Goal: Information Seeking & Learning: Learn about a topic

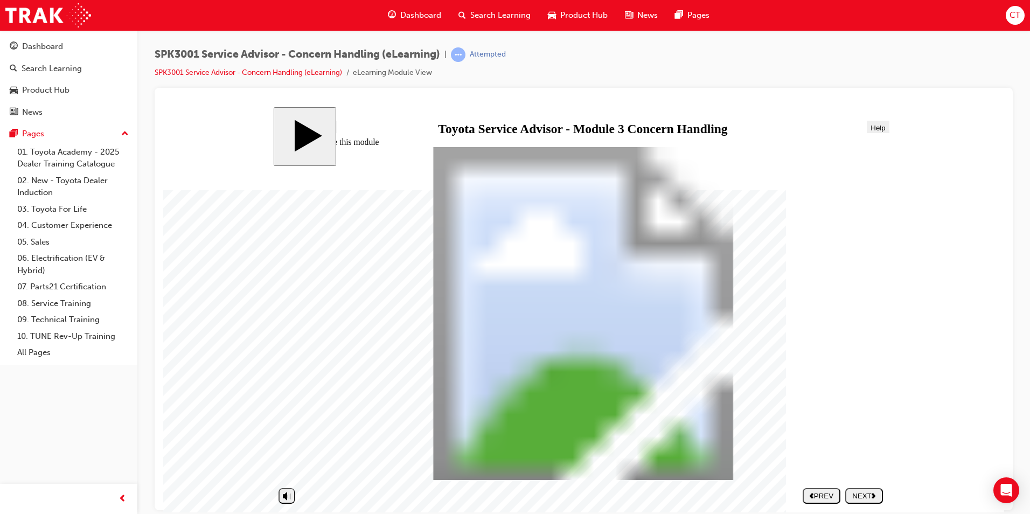
click at [866, 496] on div "NEXT" at bounding box center [863, 495] width 29 height 8
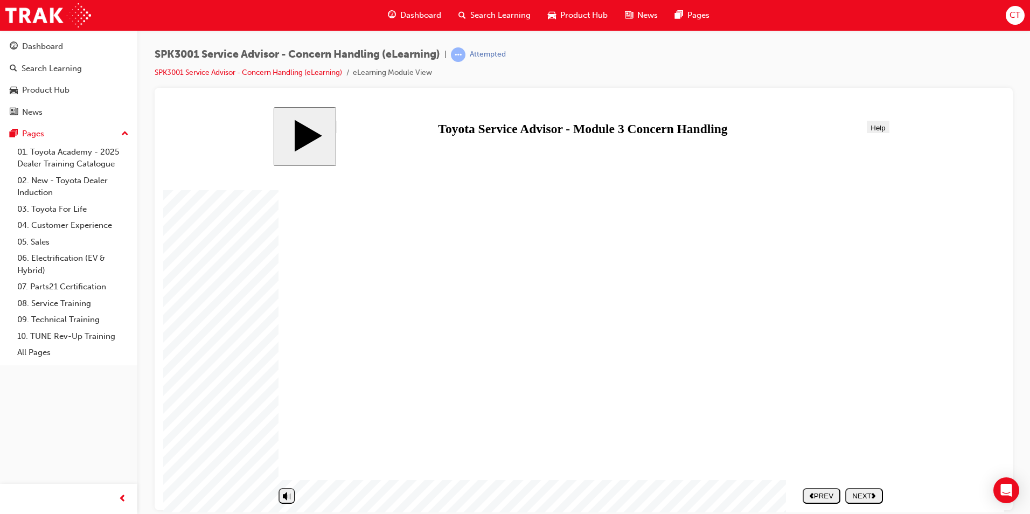
click at [864, 496] on div "NEXT" at bounding box center [863, 495] width 29 height 8
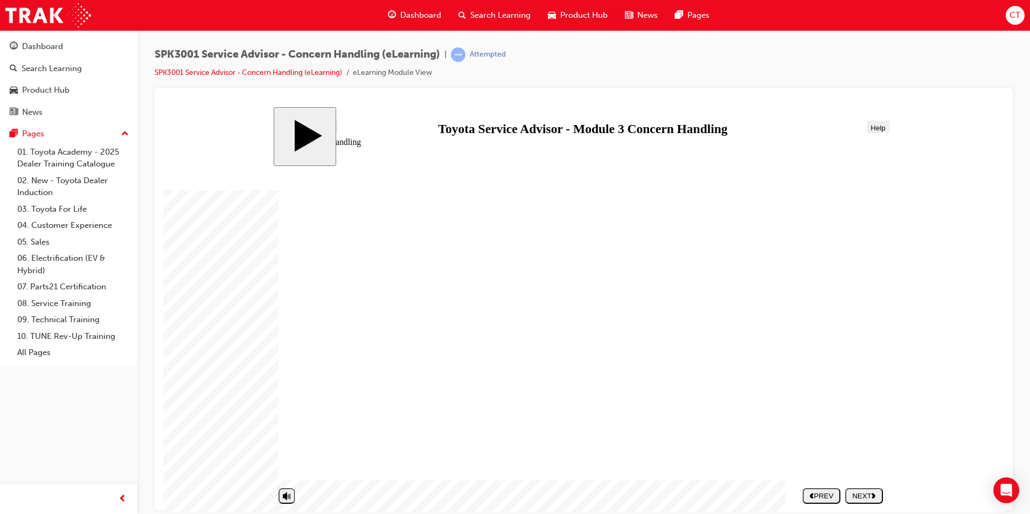
click at [860, 495] on div "NEXT" at bounding box center [863, 495] width 29 height 8
drag, startPoint x: 629, startPoint y: 420, endPoint x: 803, endPoint y: 240, distance: 249.8
drag, startPoint x: 641, startPoint y: 340, endPoint x: 815, endPoint y: 420, distance: 191.3
drag, startPoint x: 636, startPoint y: 254, endPoint x: 808, endPoint y: 332, distance: 188.9
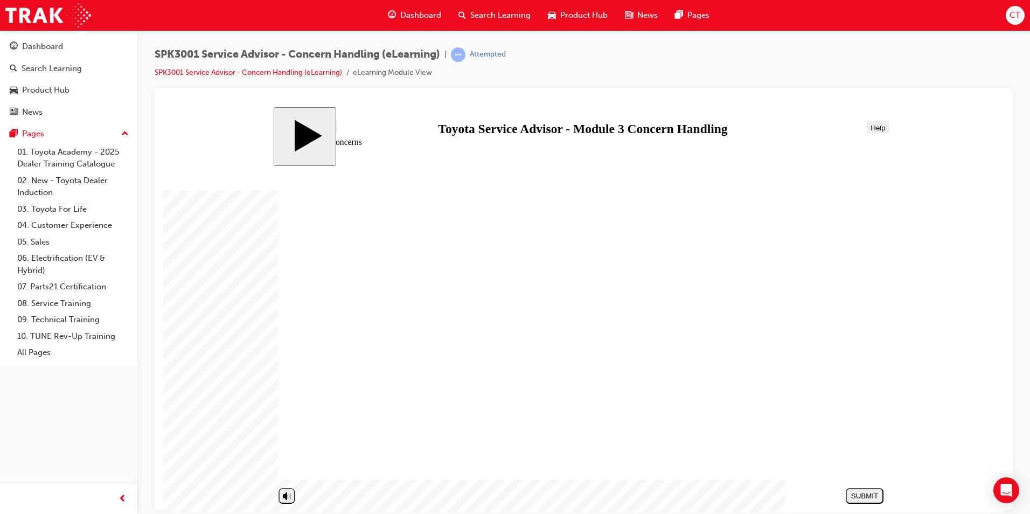
click at [872, 495] on icon "next" at bounding box center [873, 495] width 4 height 6
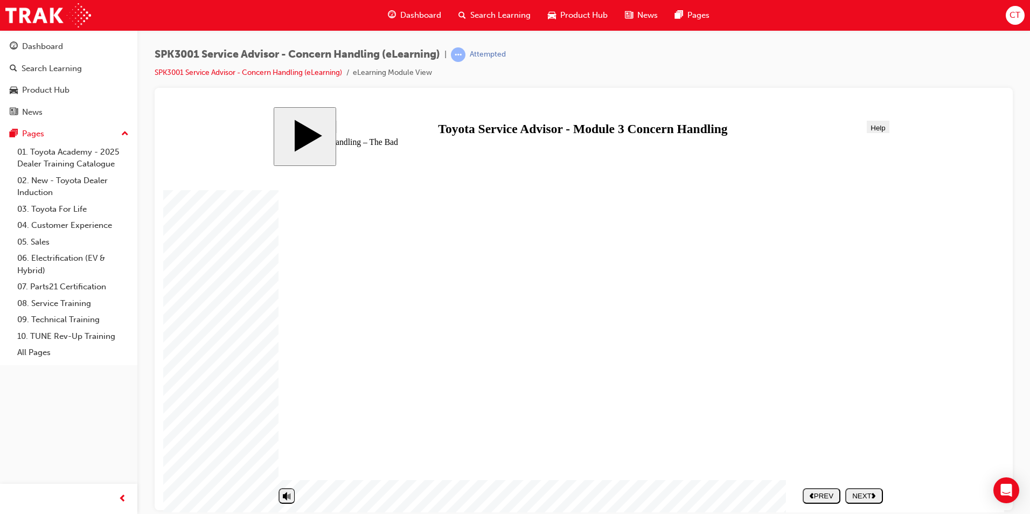
drag, startPoint x: 873, startPoint y: 497, endPoint x: 866, endPoint y: 493, distance: 8.2
click at [871, 498] on div "NEXT" at bounding box center [863, 495] width 29 height 8
click at [865, 496] on div "NEXT" at bounding box center [863, 495] width 29 height 8
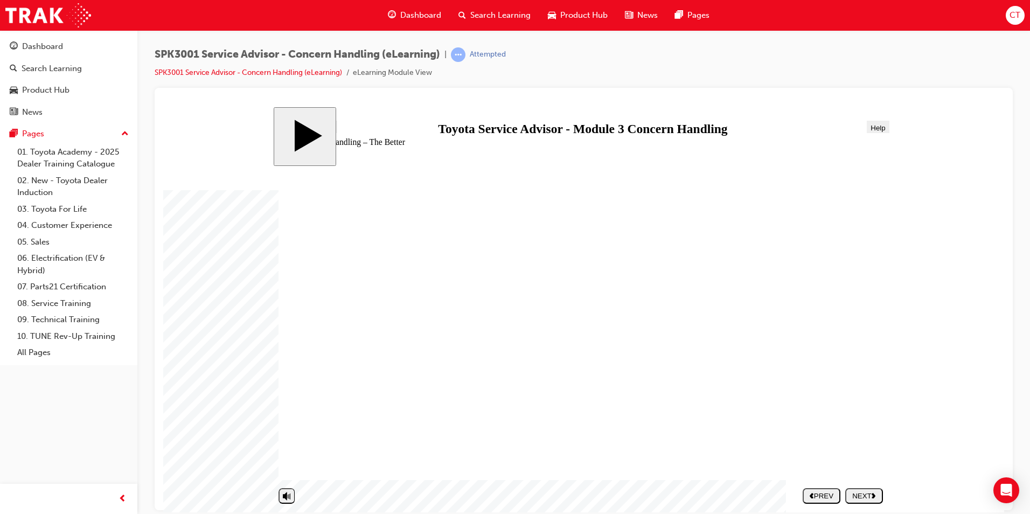
drag, startPoint x: 671, startPoint y: 347, endPoint x: 687, endPoint y: 342, distance: 16.4
click at [872, 498] on div "NEXT" at bounding box center [863, 495] width 29 height 8
click at [862, 493] on div "NEXT" at bounding box center [863, 495] width 29 height 8
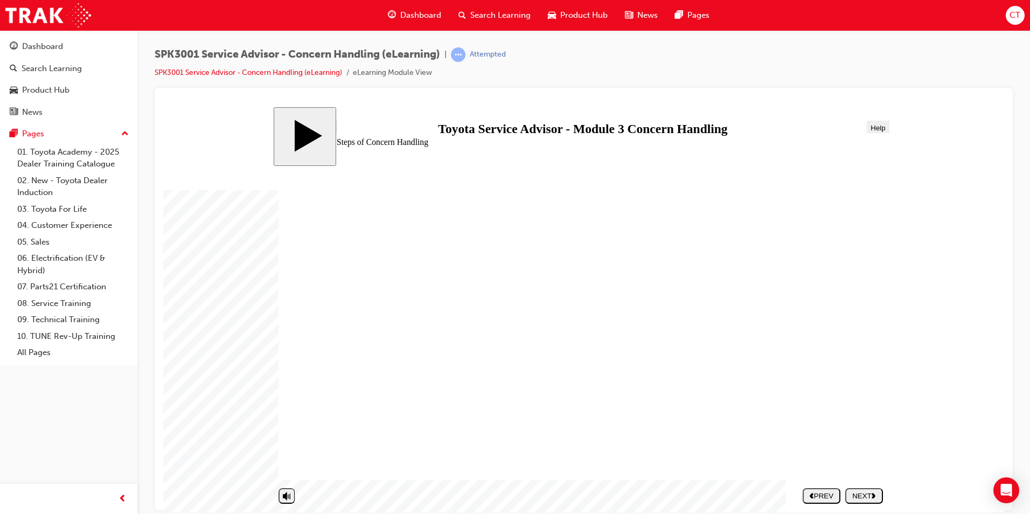
click at [872, 495] on icon "next" at bounding box center [873, 495] width 4 height 6
drag, startPoint x: 357, startPoint y: 382, endPoint x: 670, endPoint y: 246, distance: 341.4
drag, startPoint x: 373, startPoint y: 360, endPoint x: 691, endPoint y: 284, distance: 327.7
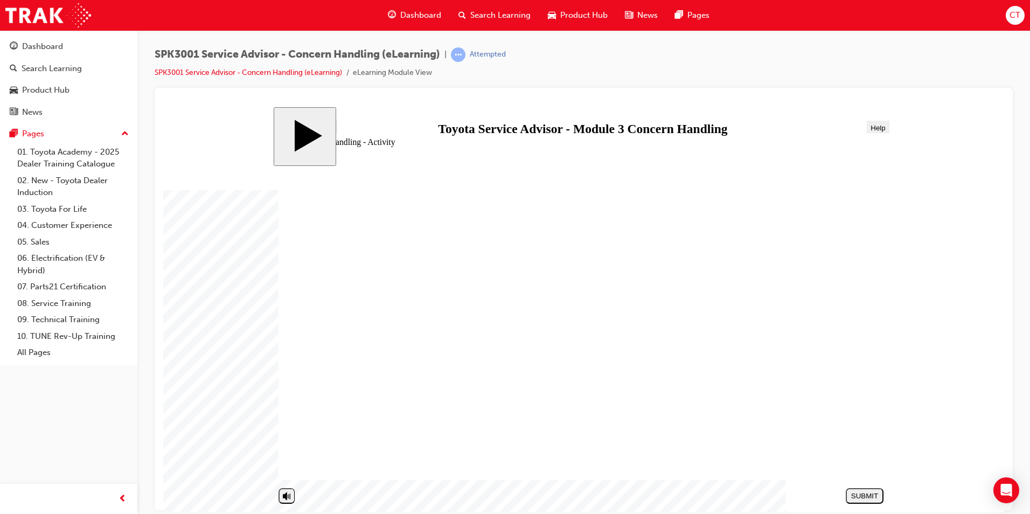
drag, startPoint x: 374, startPoint y: 432, endPoint x: 695, endPoint y: 279, distance: 355.8
drag, startPoint x: 398, startPoint y: 454, endPoint x: 707, endPoint y: 305, distance: 343.2
drag, startPoint x: 338, startPoint y: 409, endPoint x: 668, endPoint y: 316, distance: 342.8
drag, startPoint x: 404, startPoint y: 308, endPoint x: 719, endPoint y: 306, distance: 314.5
drag, startPoint x: 399, startPoint y: 334, endPoint x: 711, endPoint y: 316, distance: 312.4
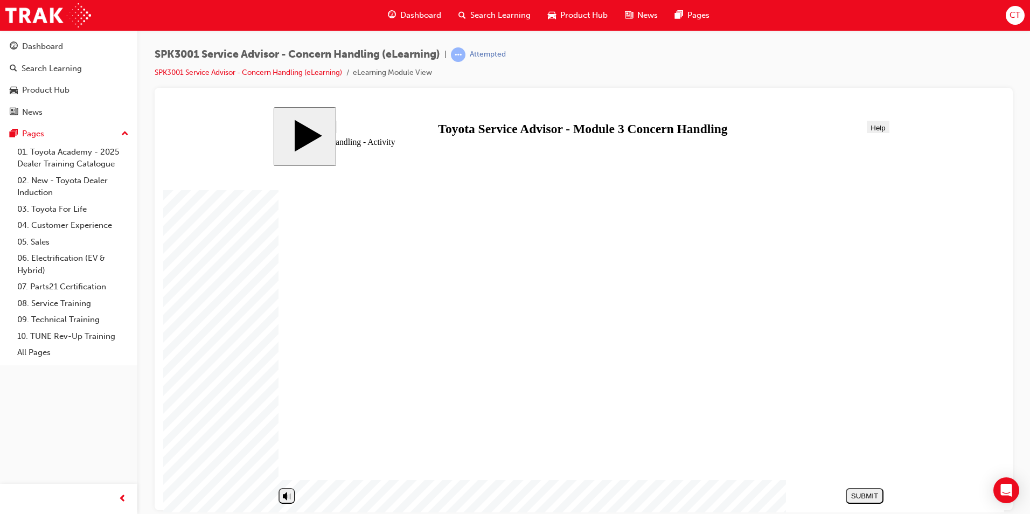
drag, startPoint x: 378, startPoint y: 360, endPoint x: 689, endPoint y: 306, distance: 315.3
drag, startPoint x: 415, startPoint y: 303, endPoint x: 726, endPoint y: 333, distance: 312.7
drag, startPoint x: 388, startPoint y: 408, endPoint x: 695, endPoint y: 339, distance: 315.1
drag, startPoint x: 415, startPoint y: 307, endPoint x: 725, endPoint y: 372, distance: 316.7
drag, startPoint x: 376, startPoint y: 452, endPoint x: 689, endPoint y: 368, distance: 324.1
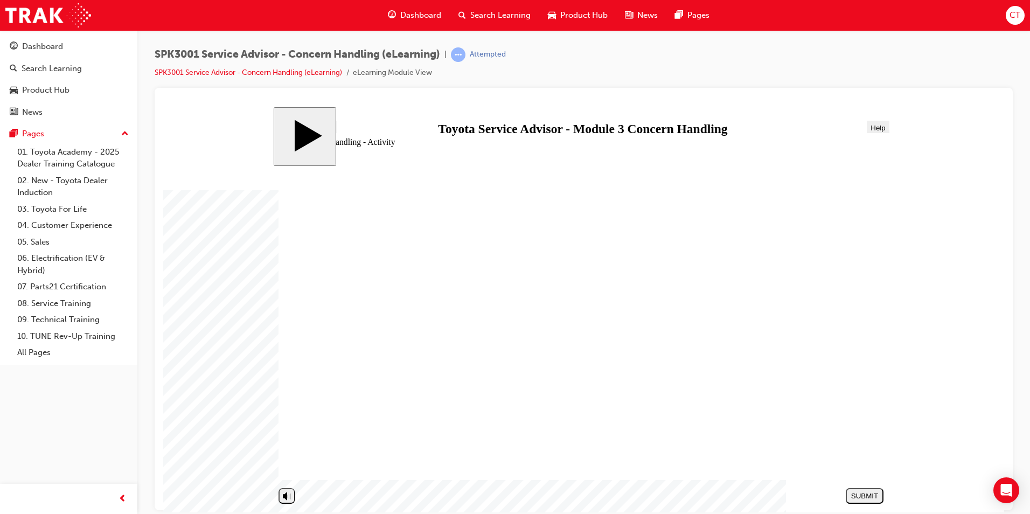
drag, startPoint x: 355, startPoint y: 332, endPoint x: 675, endPoint y: 400, distance: 327.0
drag, startPoint x: 375, startPoint y: 310, endPoint x: 687, endPoint y: 432, distance: 335.2
click at [876, 495] on div "SUBMIT" at bounding box center [864, 495] width 29 height 8
click at [869, 494] on div "NEXT" at bounding box center [863, 495] width 29 height 8
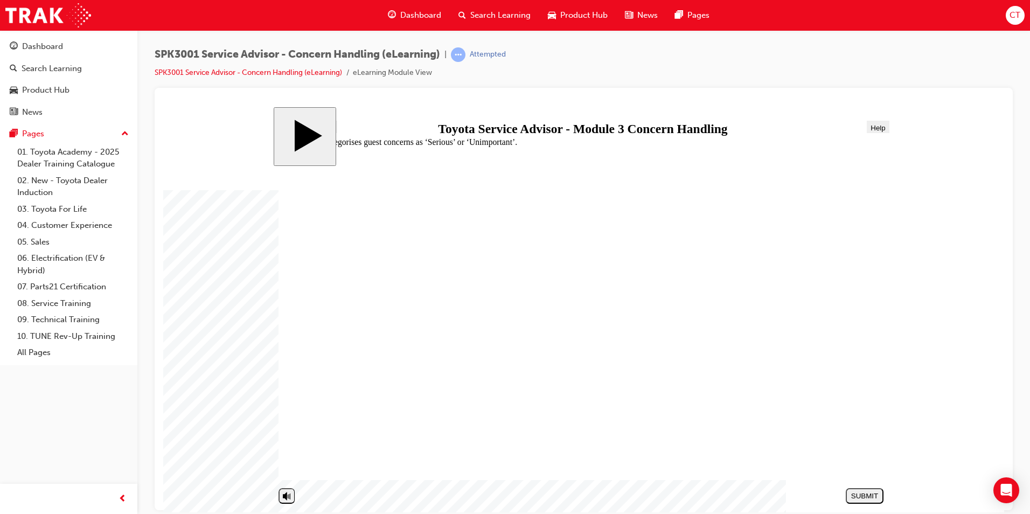
radio input "true"
click at [860, 492] on div "SUBMIT" at bounding box center [864, 495] width 29 height 8
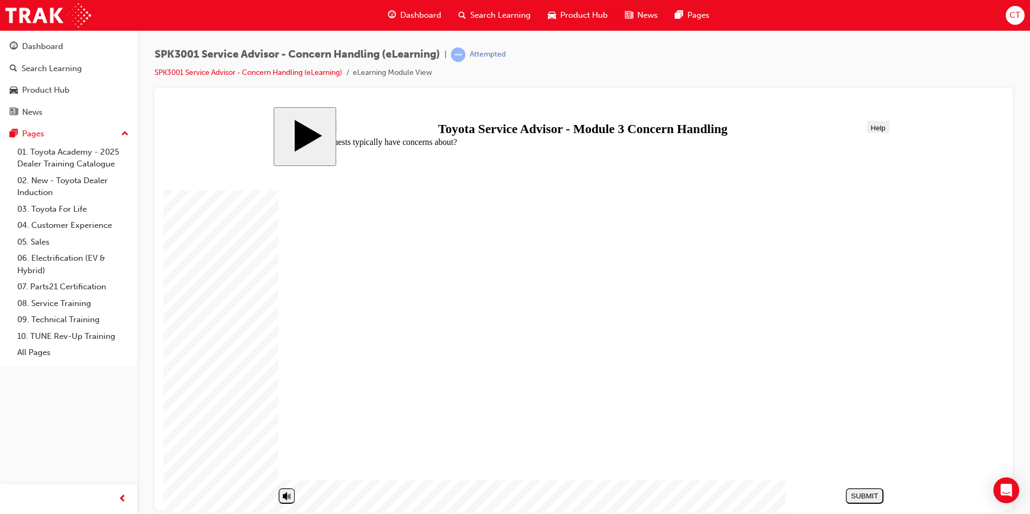
radio input "true"
click at [864, 496] on div "SUBMIT" at bounding box center [864, 495] width 29 height 8
radio input "true"
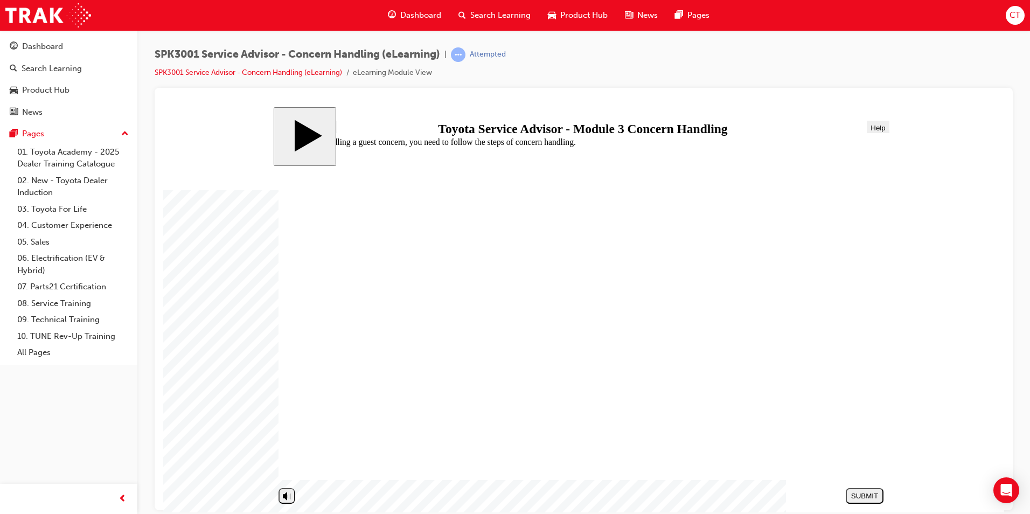
click at [862, 498] on div "SUBMIT" at bounding box center [864, 495] width 29 height 8
radio input "true"
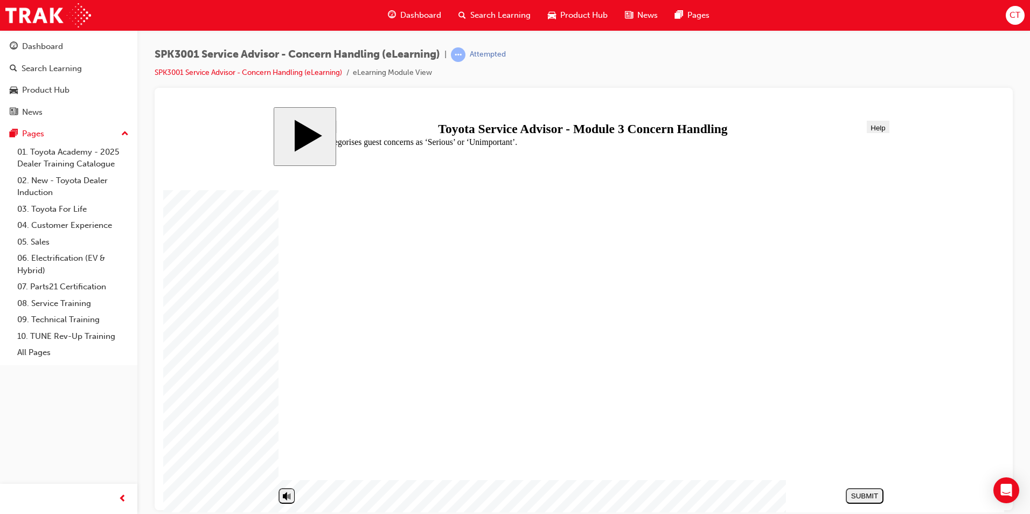
click at [858, 498] on div "SUBMIT" at bounding box center [864, 495] width 29 height 8
radio input "true"
click at [865, 495] on div "SUBMIT" at bounding box center [864, 495] width 29 height 8
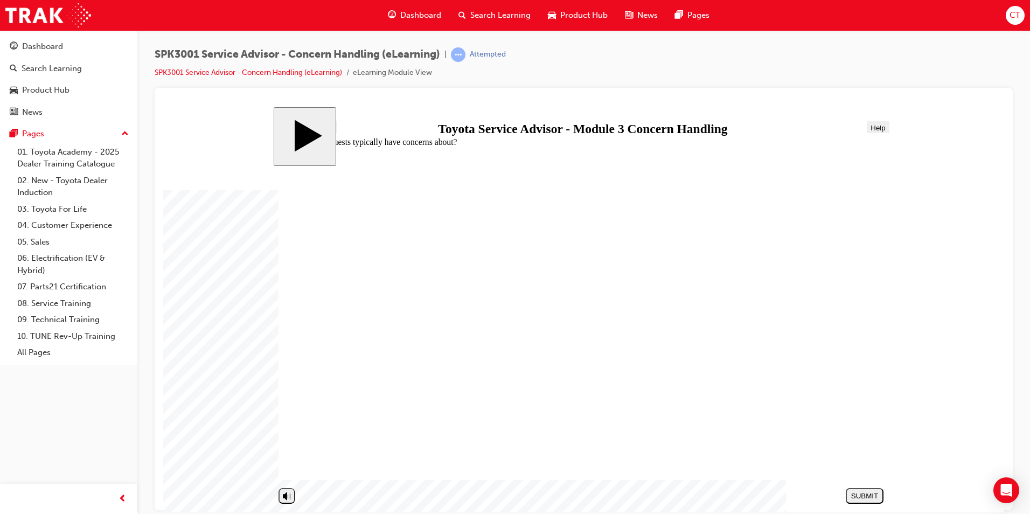
radio input "true"
click at [863, 496] on div "SUBMIT" at bounding box center [864, 495] width 29 height 8
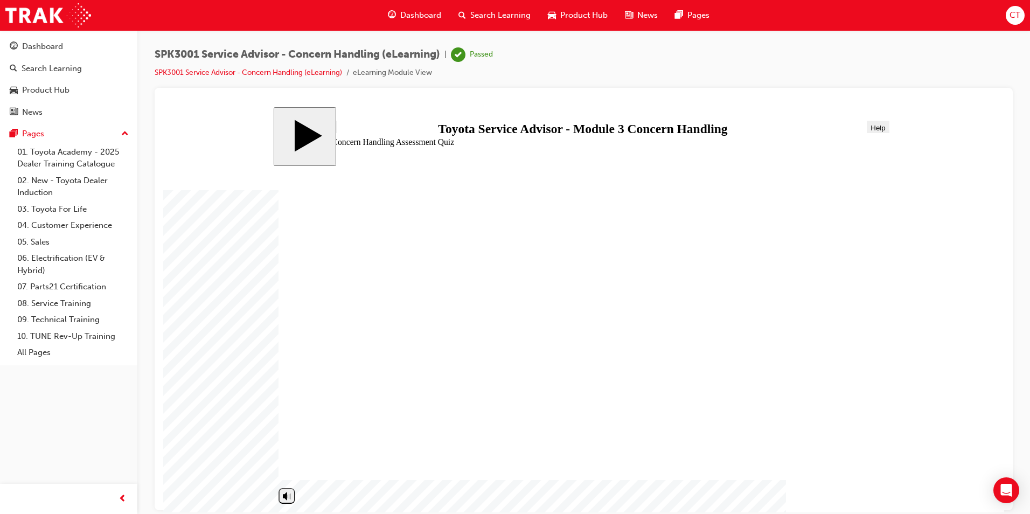
click at [865, 496] on div "PREV" at bounding box center [864, 495] width 29 height 8
click at [53, 50] on div "Dashboard" at bounding box center [42, 46] width 41 height 12
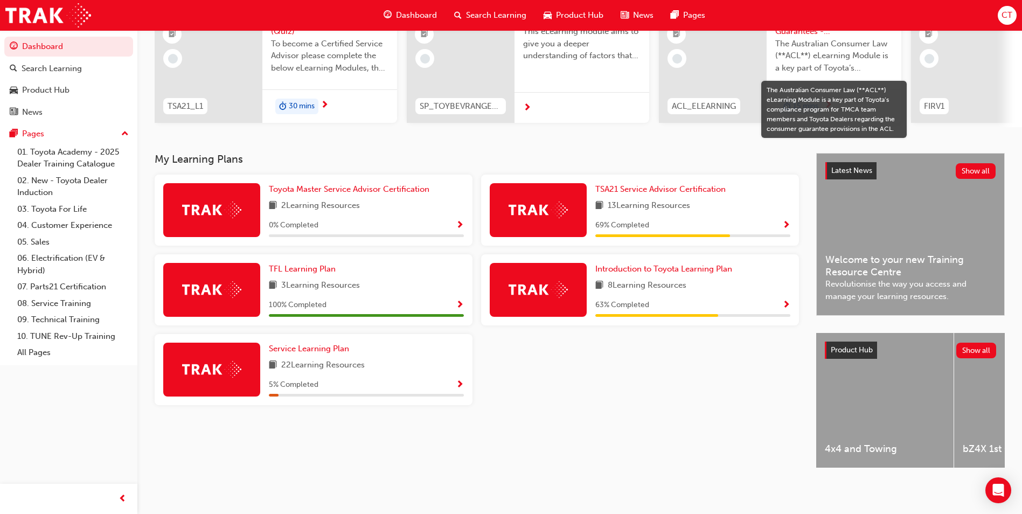
scroll to position [130, 0]
click at [655, 184] on span "TSA21 Service Advisor Certification" at bounding box center [660, 189] width 130 height 10
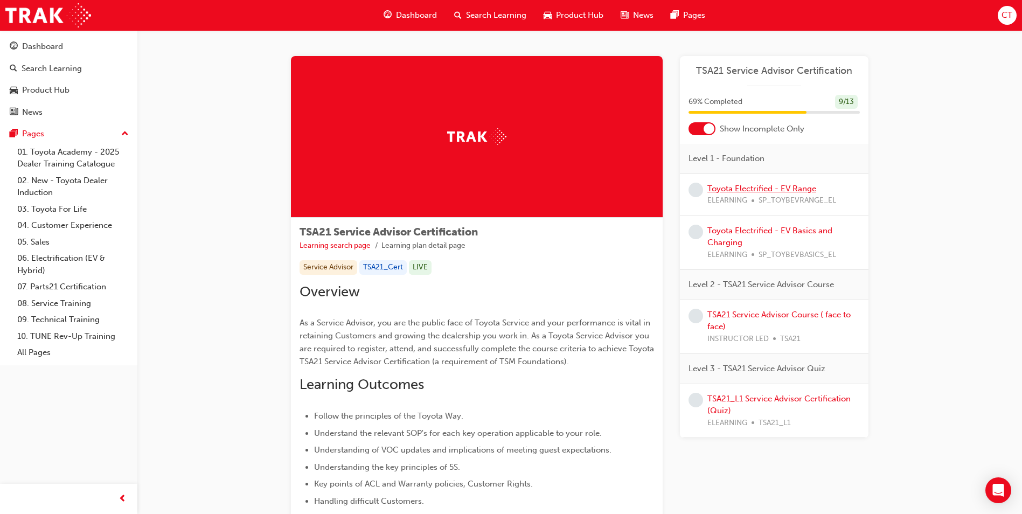
click at [726, 188] on link "Toyota Electrified - EV Range" at bounding box center [761, 189] width 109 height 10
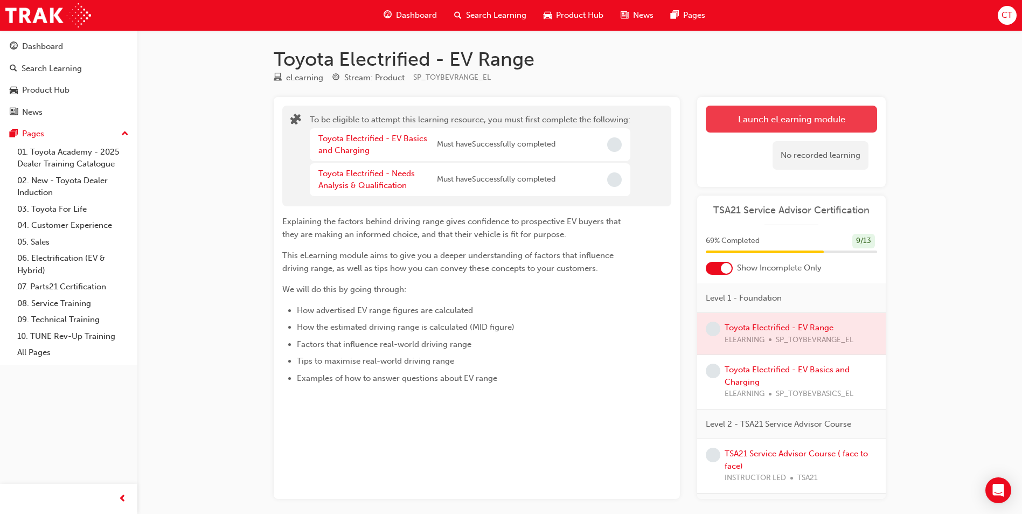
click at [757, 118] on button "Launch eLearning module" at bounding box center [790, 119] width 171 height 27
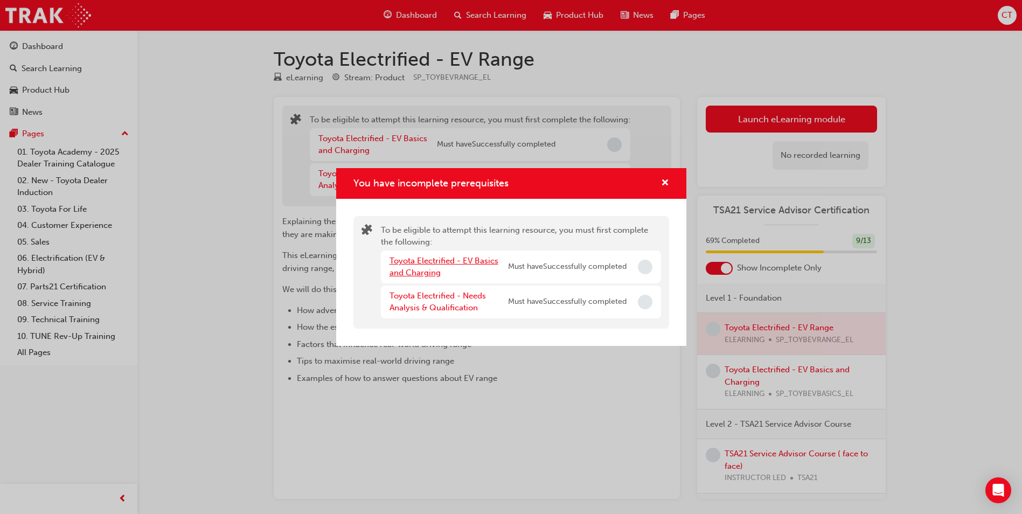
click at [426, 262] on link "Toyota Electrified - EV Basics and Charging" at bounding box center [443, 267] width 109 height 22
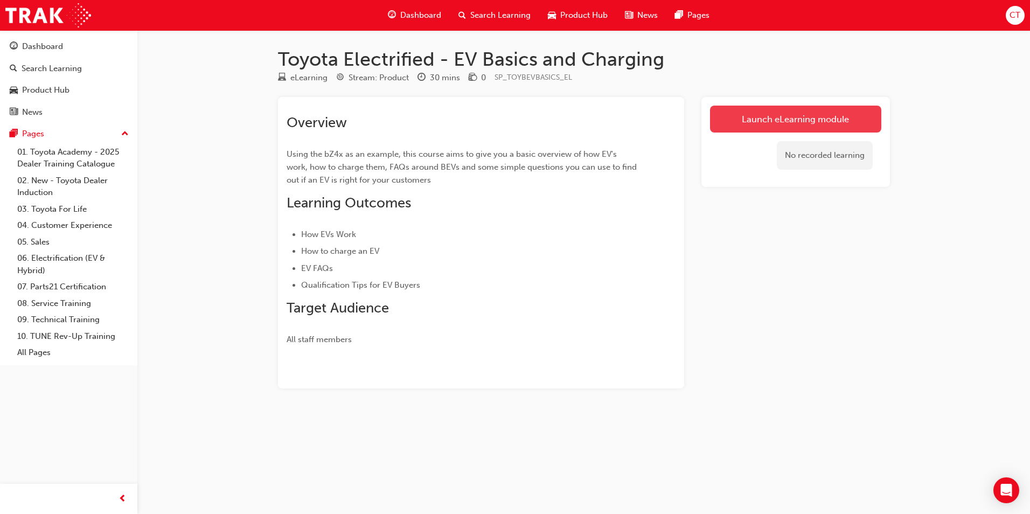
click at [717, 120] on link "Launch eLearning module" at bounding box center [795, 119] width 171 height 27
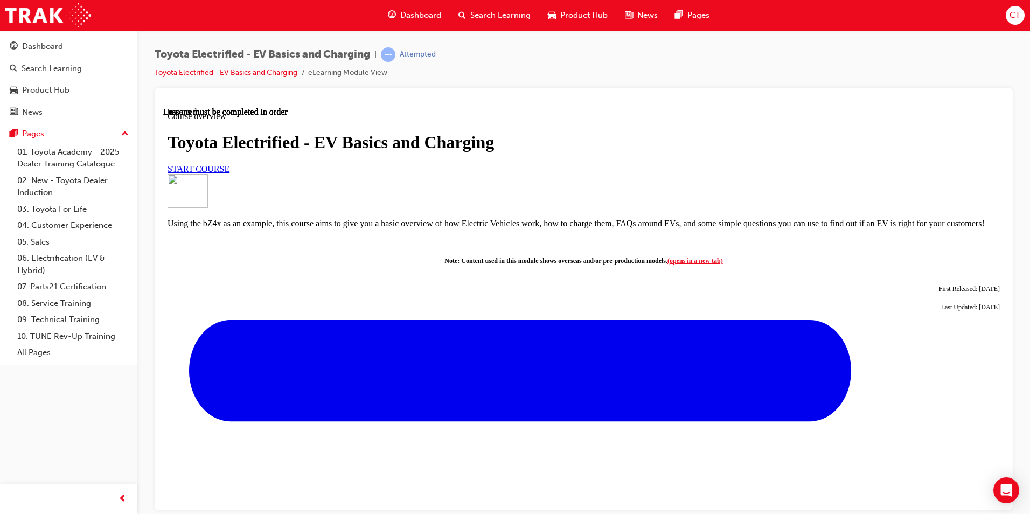
click at [229, 173] on span "START COURSE" at bounding box center [198, 168] width 62 height 9
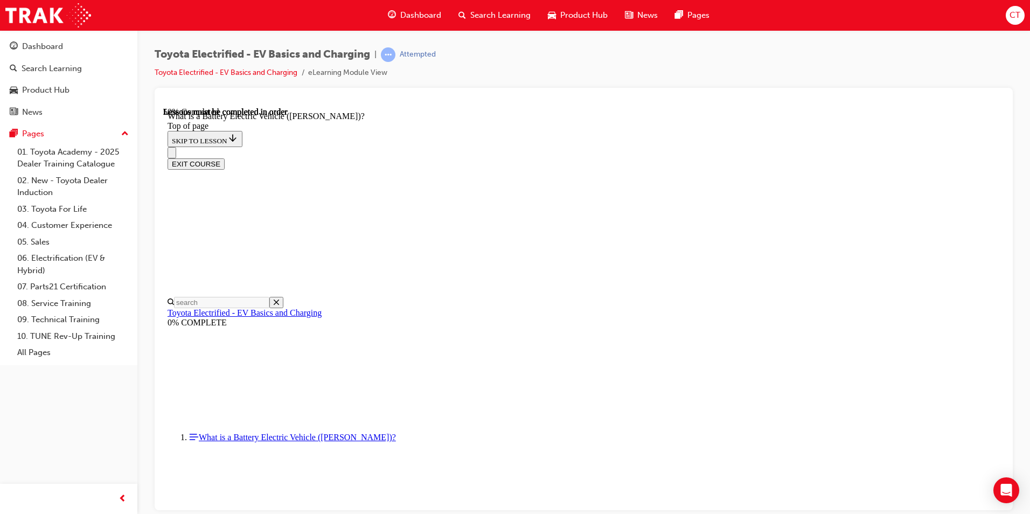
scroll to position [1110, 0]
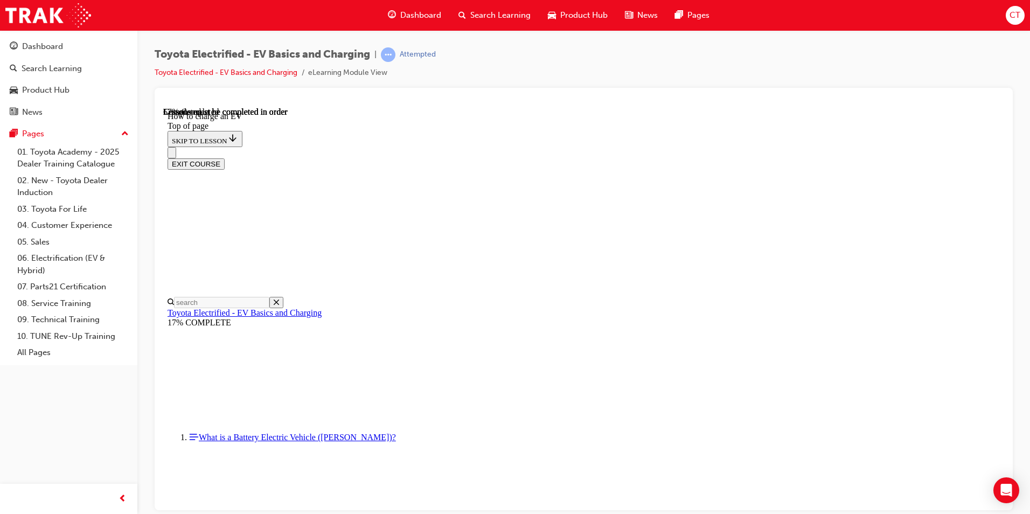
scroll to position [2941, 0]
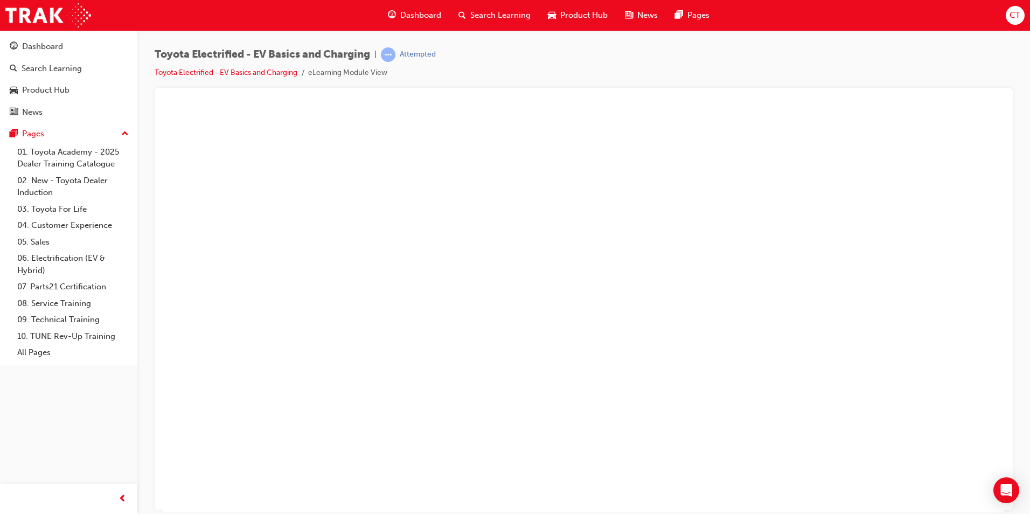
click at [884, 369] on button "Unzoom image" at bounding box center [583, 309] width 841 height 405
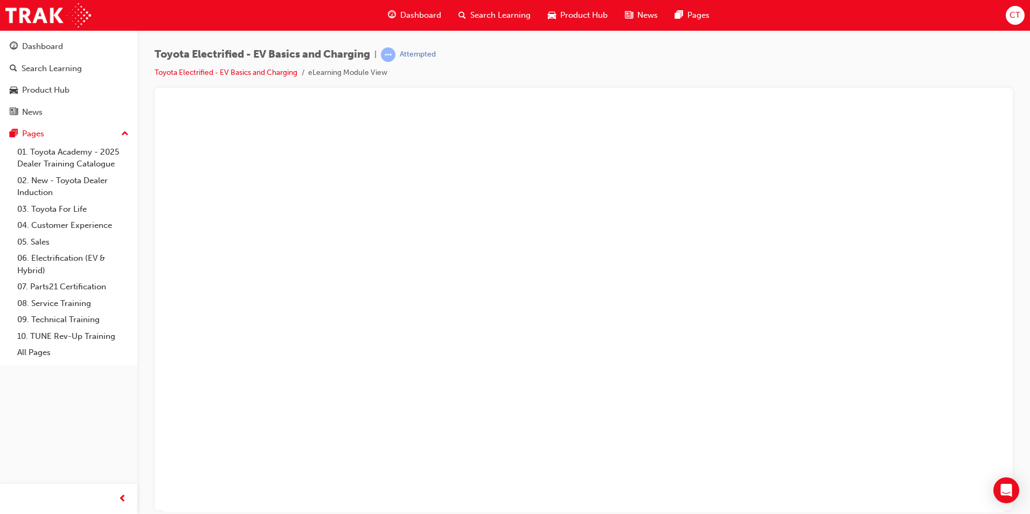
click at [882, 295] on button "Unzoom image" at bounding box center [583, 309] width 841 height 405
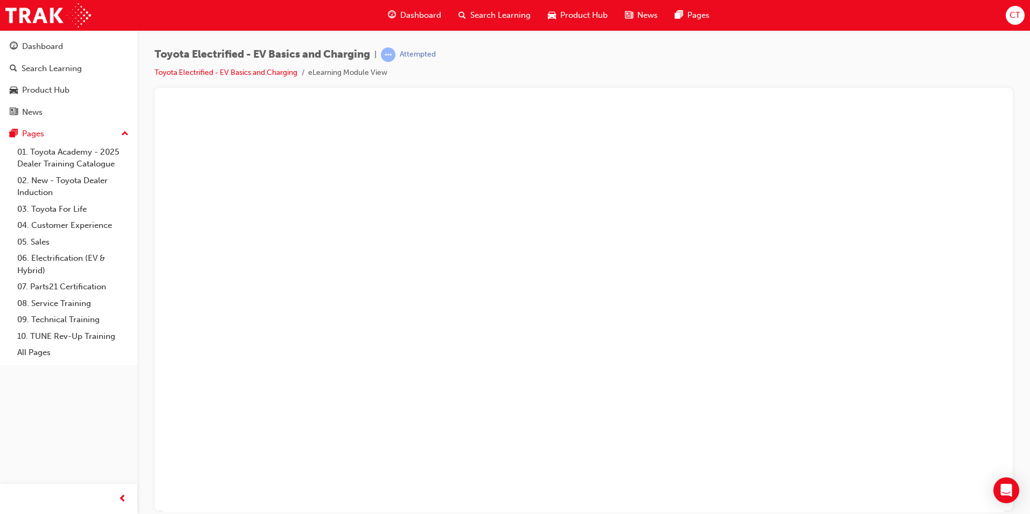
click at [874, 292] on button "Unzoom image" at bounding box center [583, 309] width 841 height 405
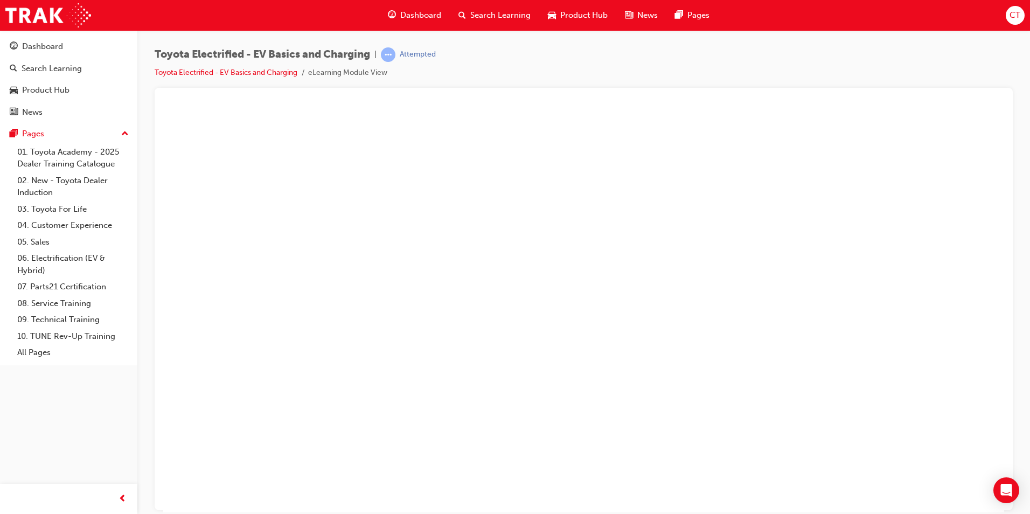
click at [791, 304] on button "Unzoom image" at bounding box center [583, 309] width 841 height 405
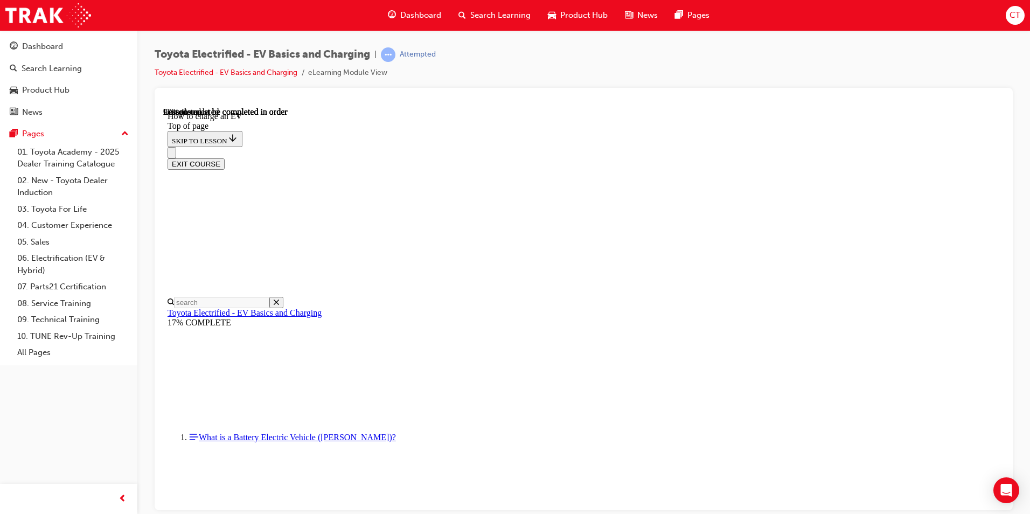
scroll to position [547, 0]
drag, startPoint x: 599, startPoint y: 409, endPoint x: 600, endPoint y: 428, distance: 18.9
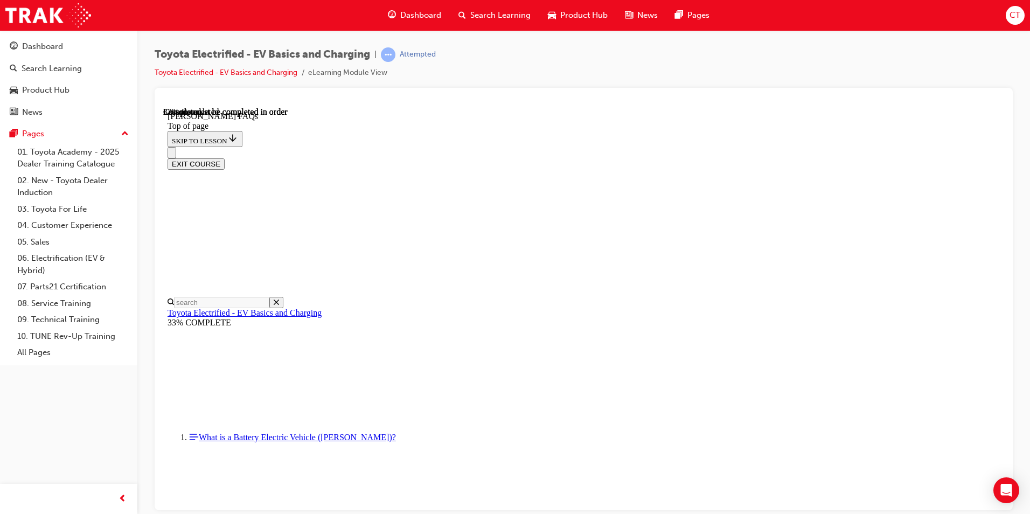
scroll to position [1589, 0]
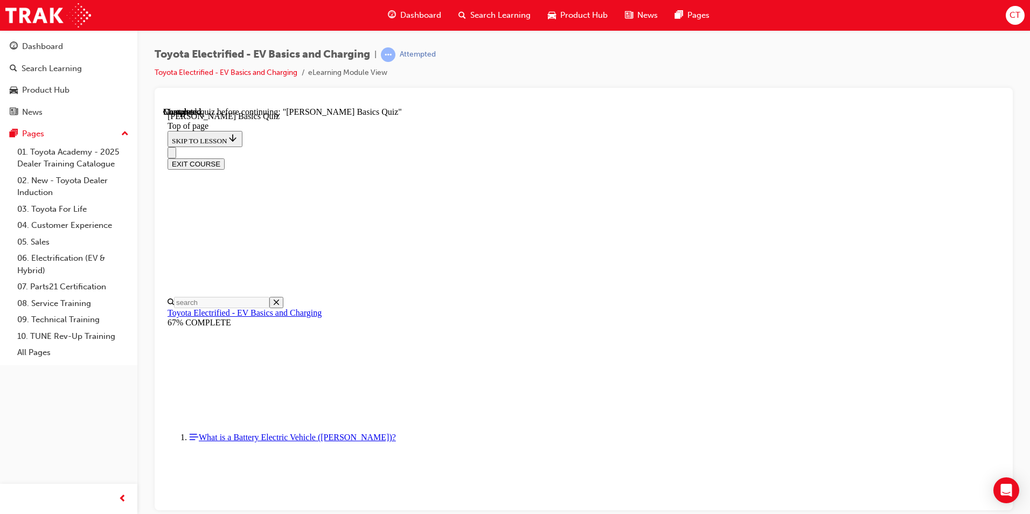
scroll to position [243, 0]
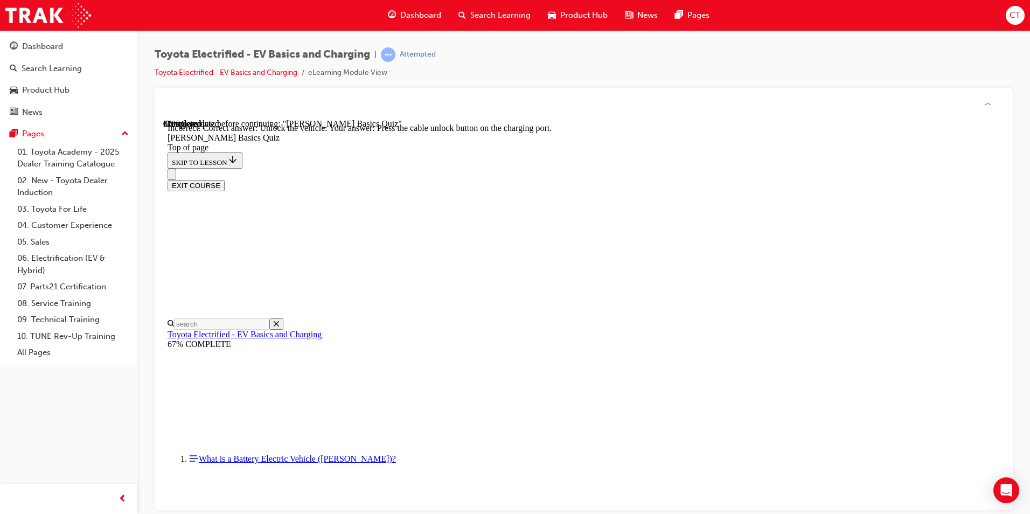
scroll to position [277, 0]
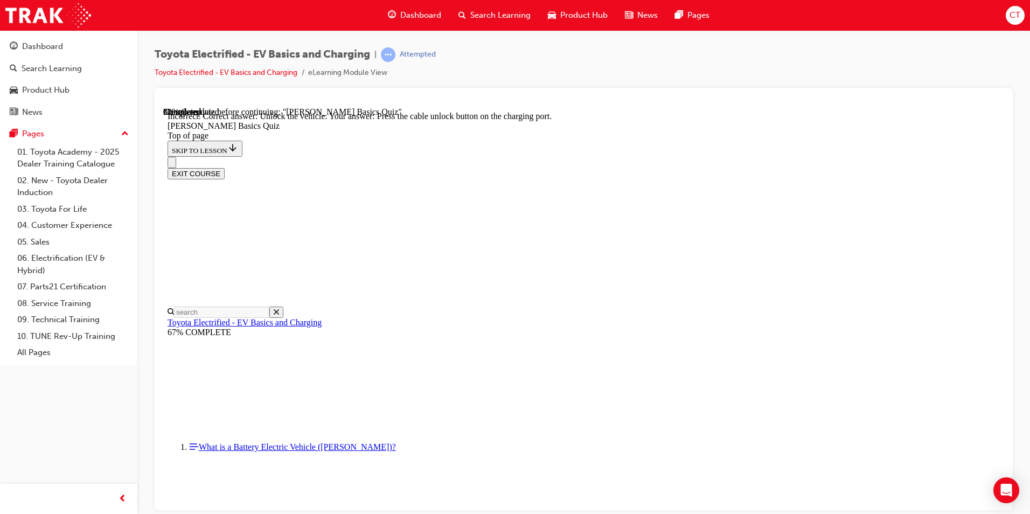
drag, startPoint x: 486, startPoint y: 336, endPoint x: 561, endPoint y: 360, distance: 78.0
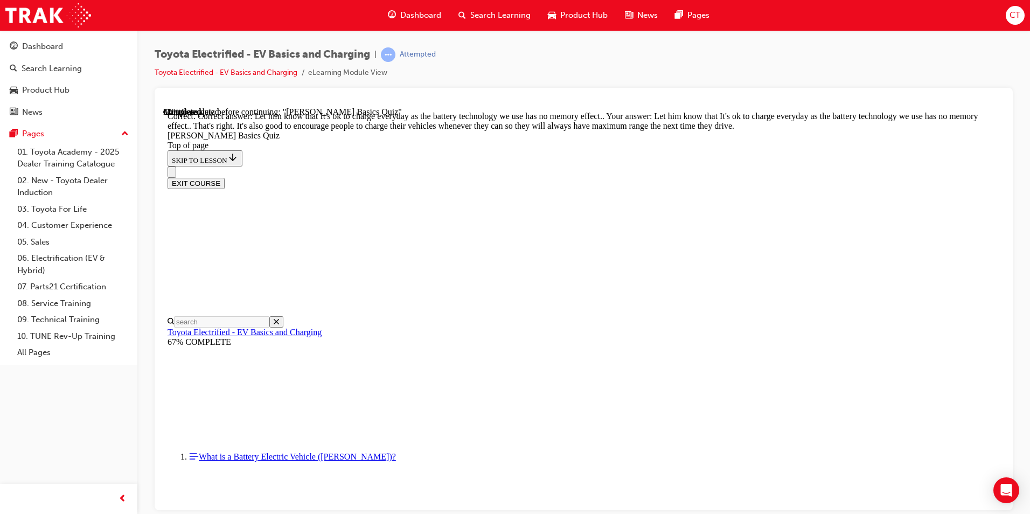
scroll to position [195, 0]
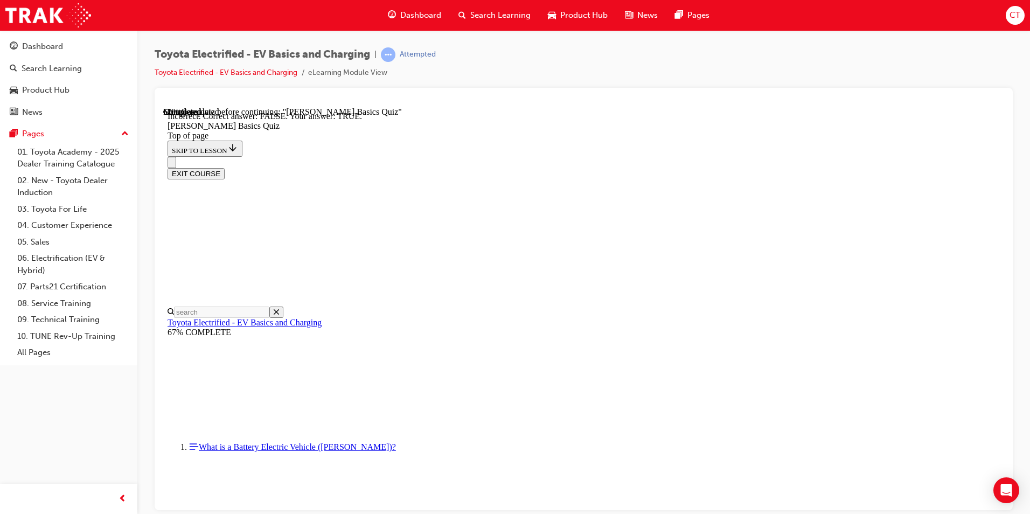
scroll to position [95, 0]
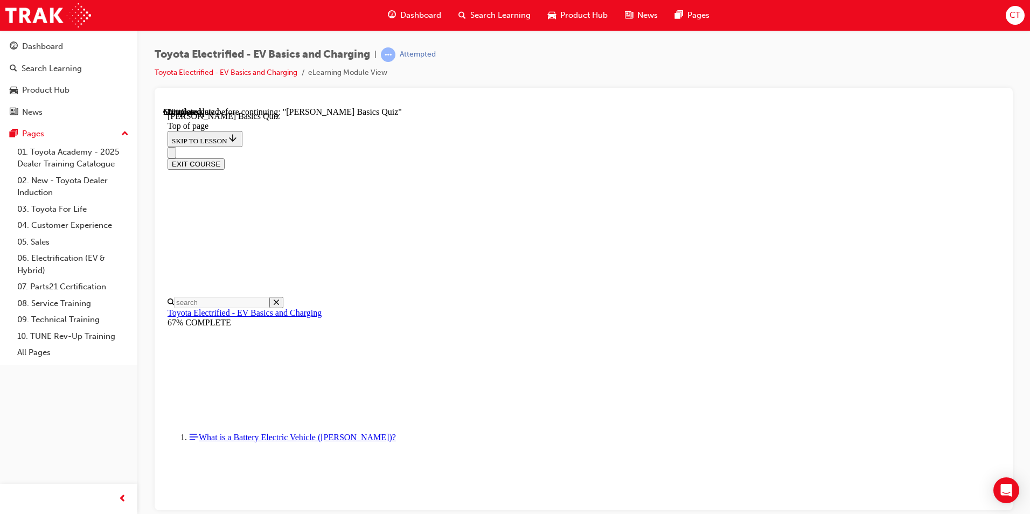
scroll to position [33, 0]
drag, startPoint x: 484, startPoint y: 422, endPoint x: 517, endPoint y: 429, distance: 34.1
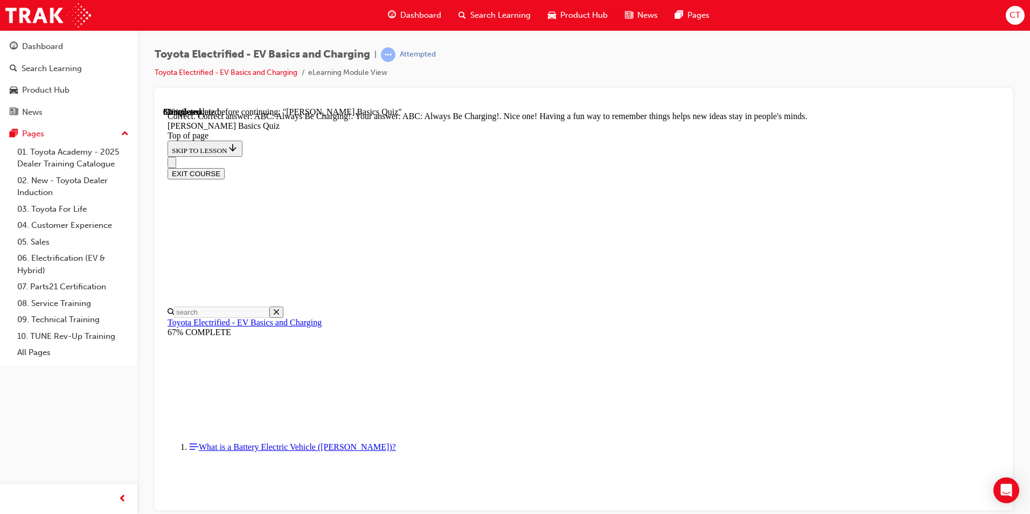
scroll to position [204, 0]
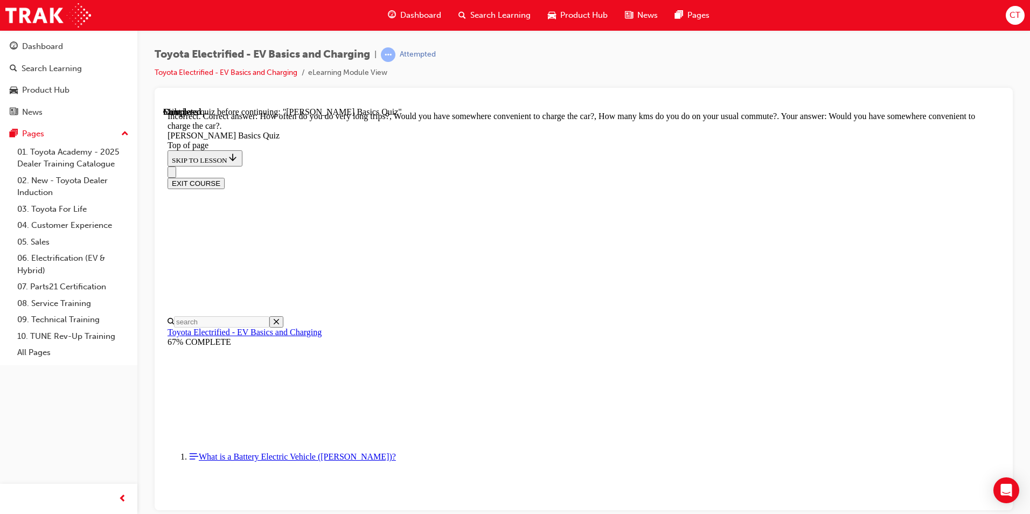
scroll to position [181, 0]
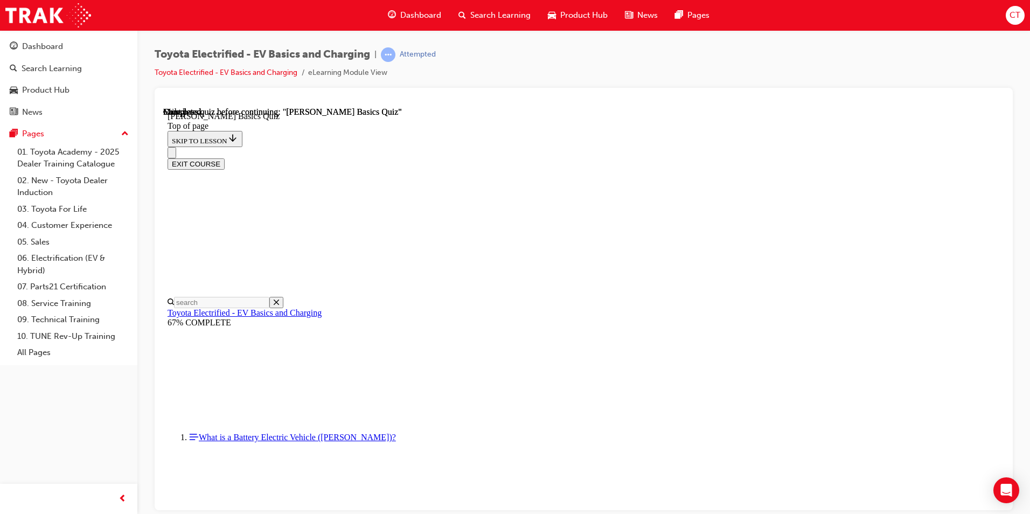
scroll to position [180, 0]
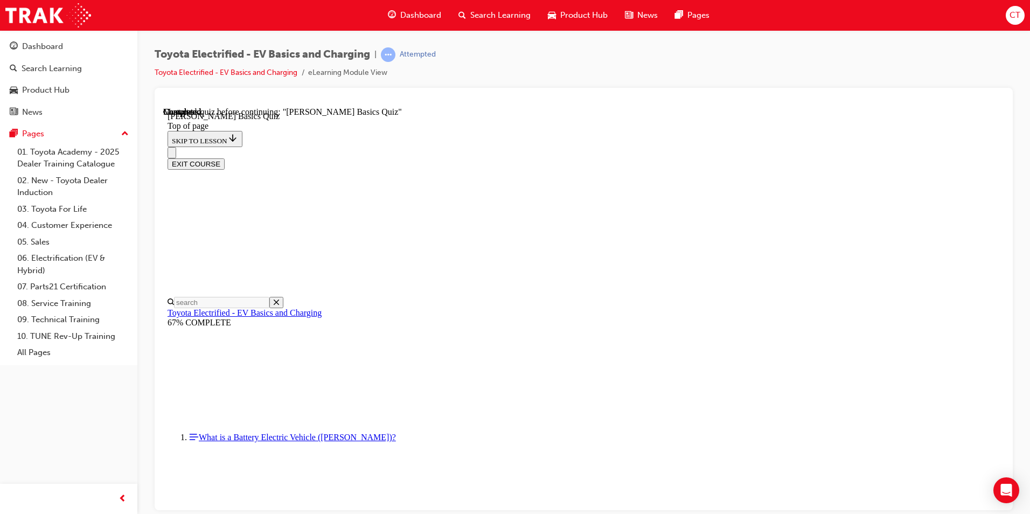
drag, startPoint x: 486, startPoint y: 335, endPoint x: 496, endPoint y: 341, distance: 11.6
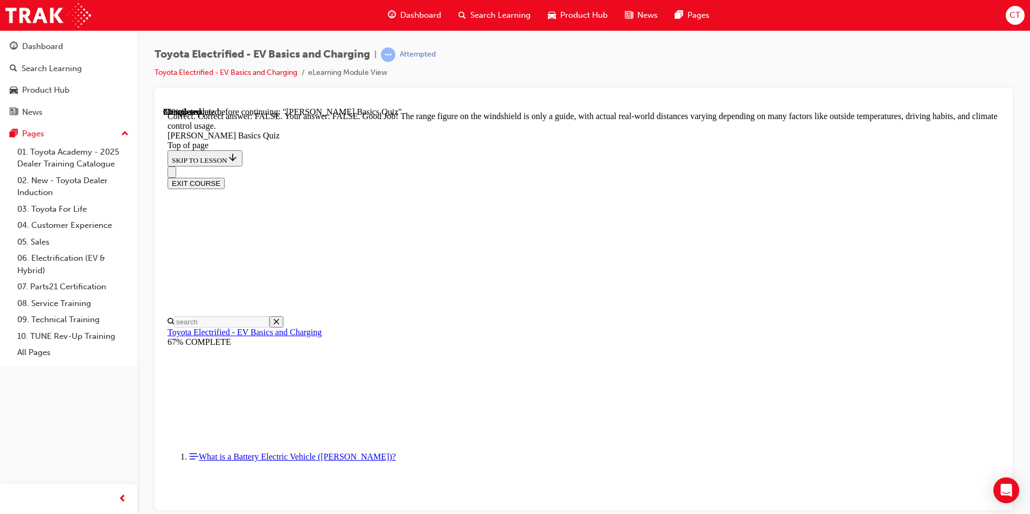
scroll to position [173, 0]
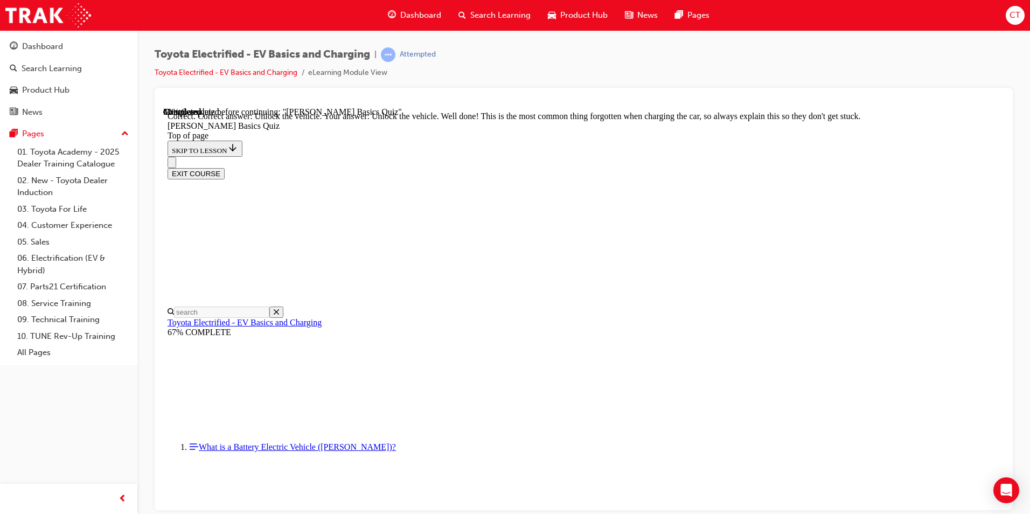
scroll to position [344, 0]
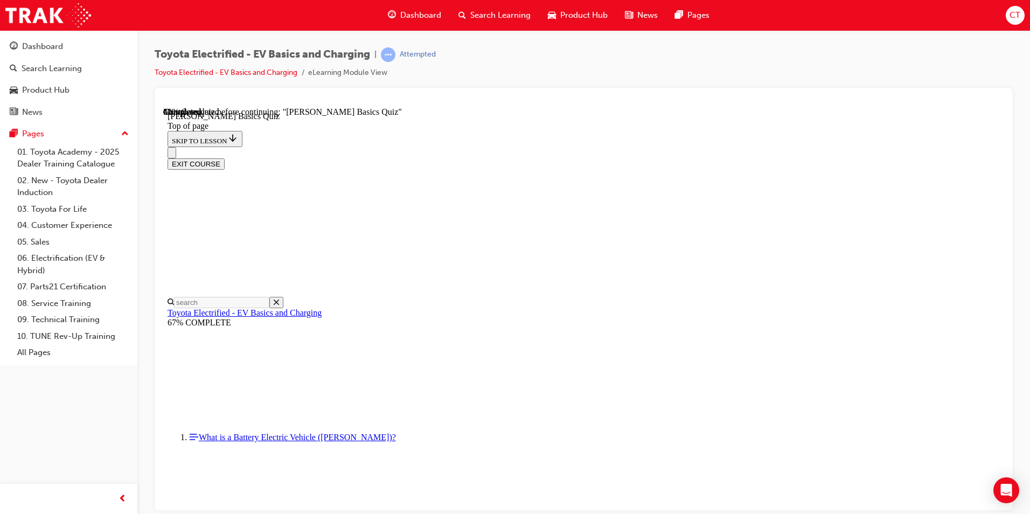
scroll to position [33, 0]
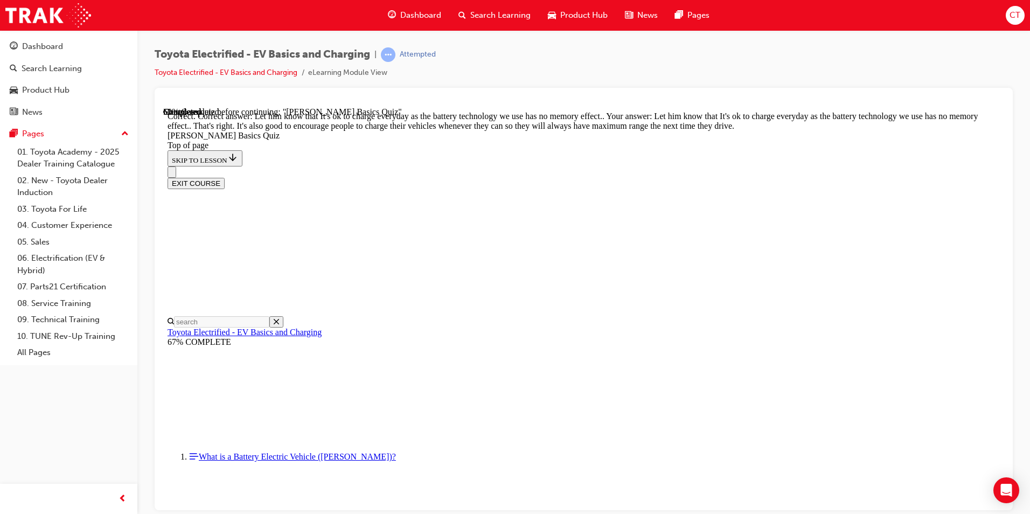
scroll to position [195, 0]
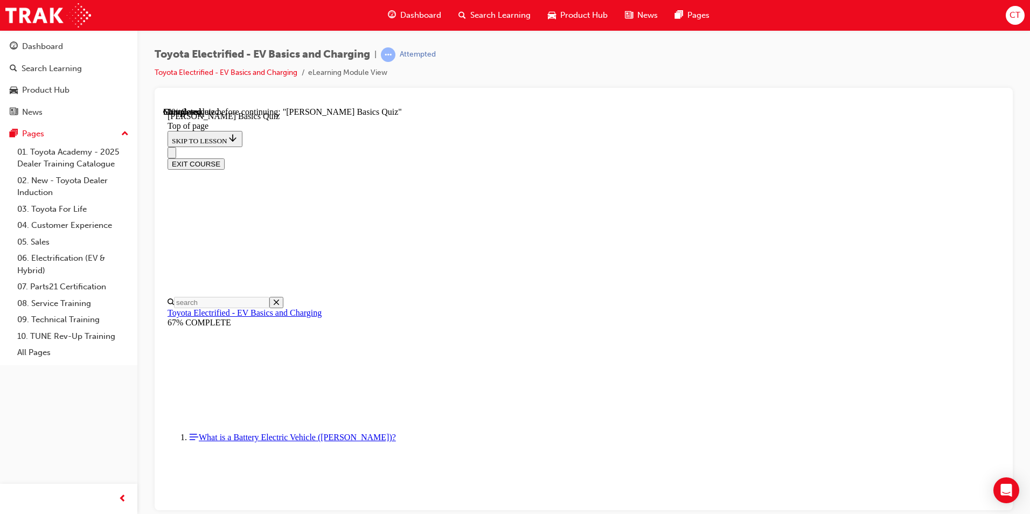
scroll to position [33, 0]
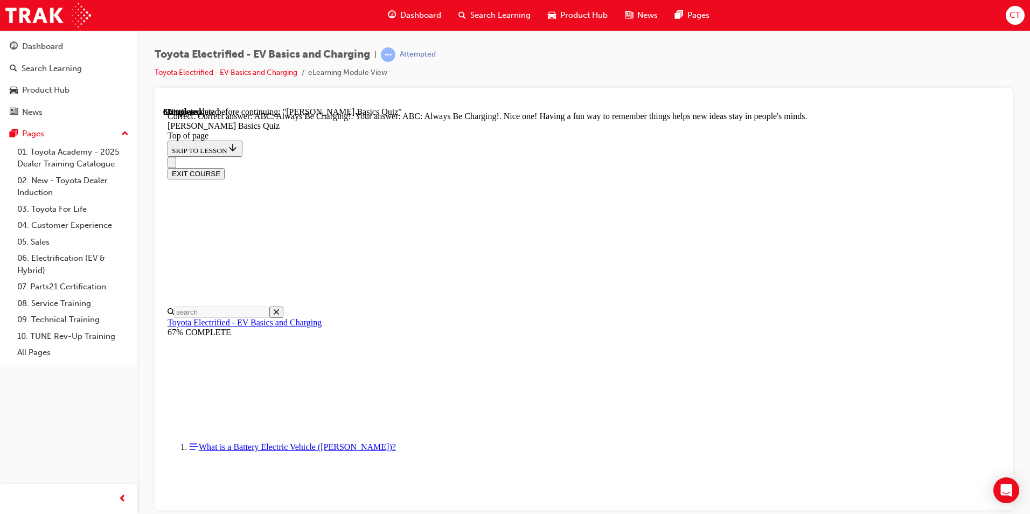
scroll to position [204, 0]
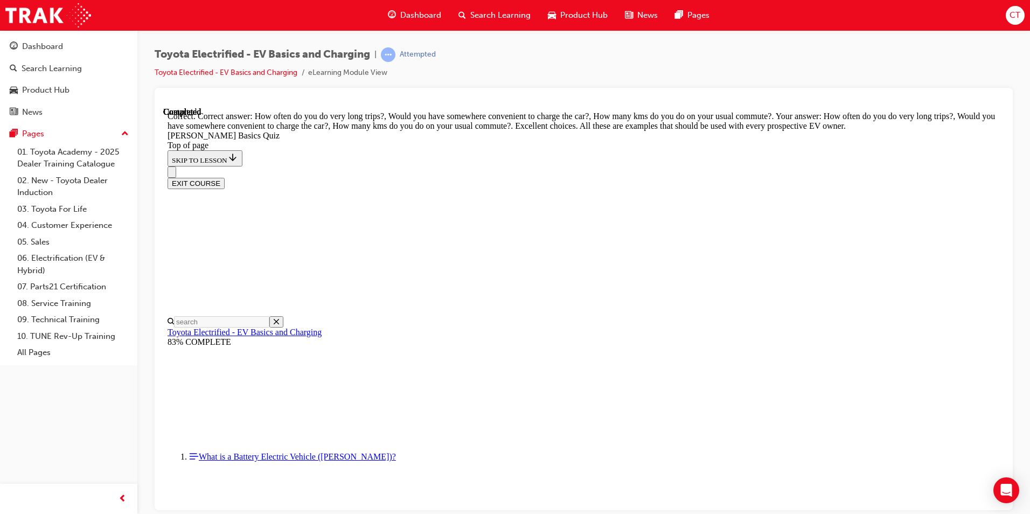
scroll to position [247, 0]
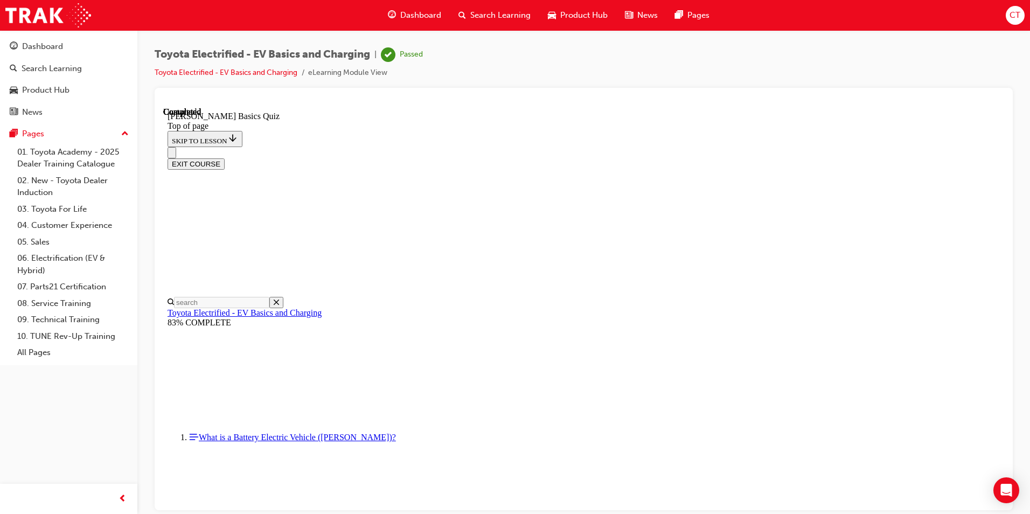
scroll to position [180, 0]
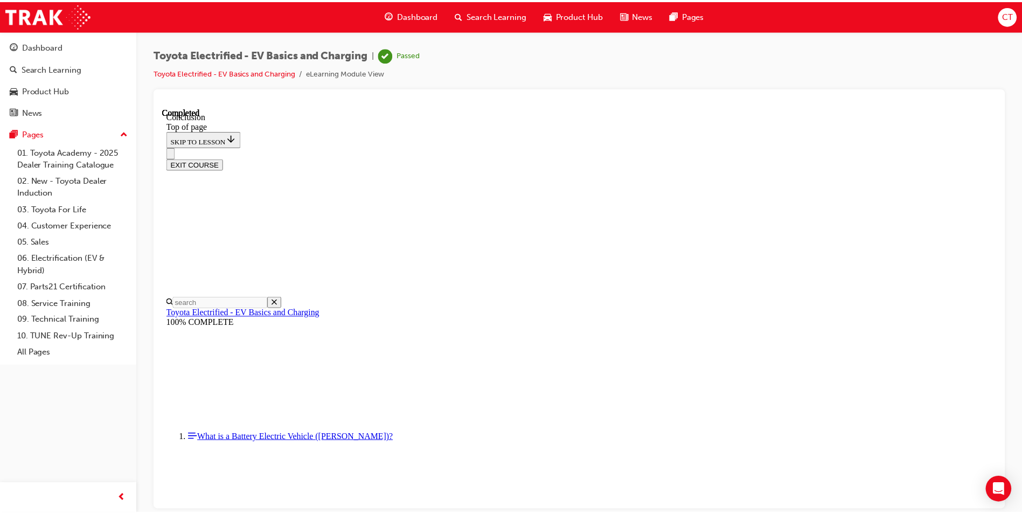
scroll to position [401, 0]
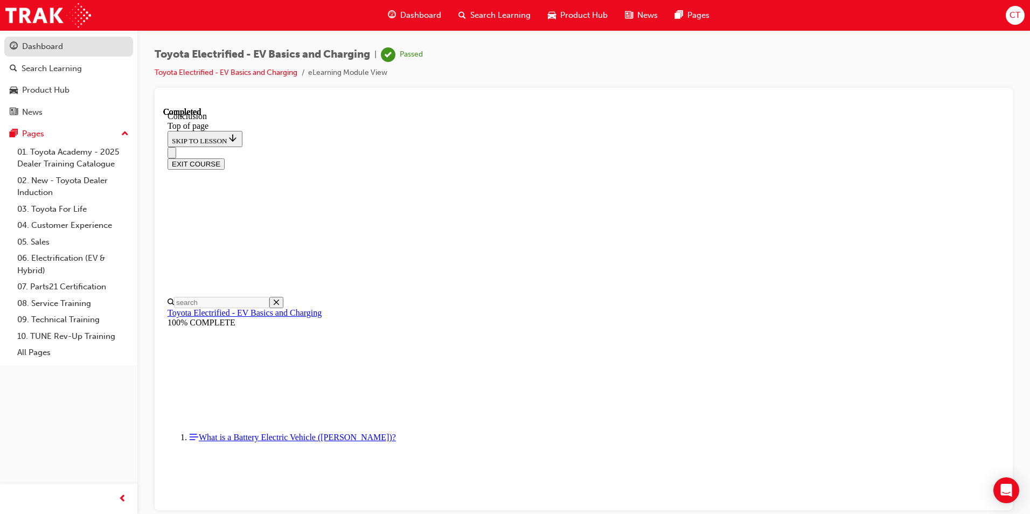
click at [48, 47] on div "Dashboard" at bounding box center [42, 46] width 41 height 12
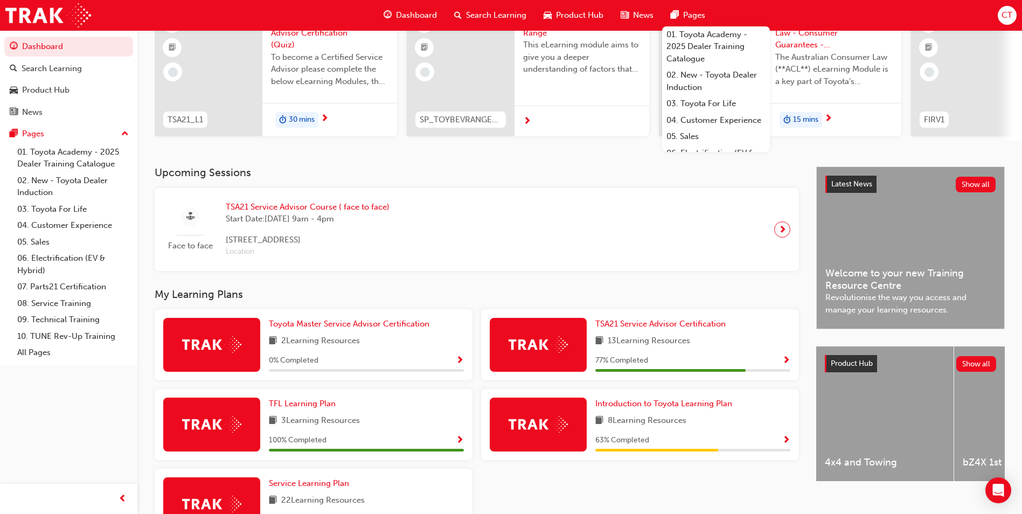
scroll to position [162, 0]
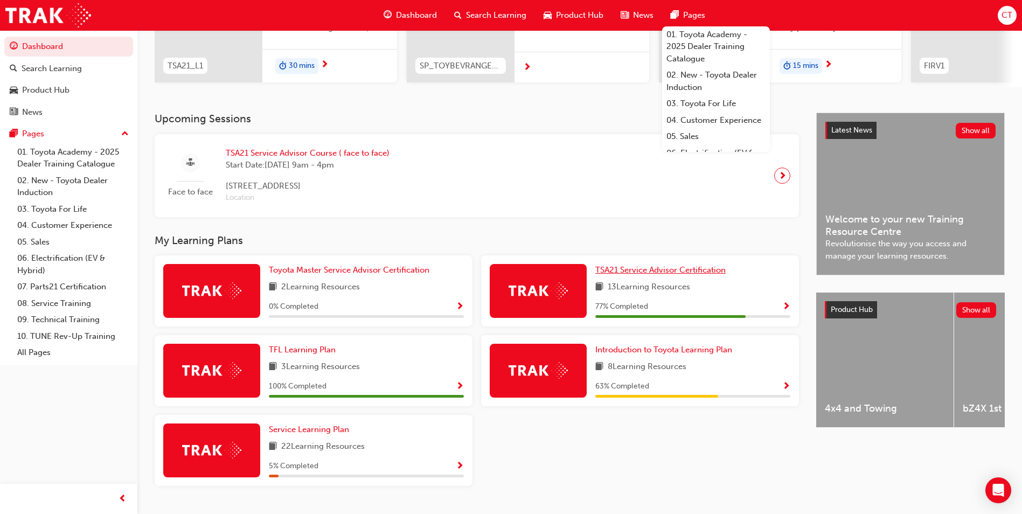
click at [615, 274] on span "TSA21 Service Advisor Certification" at bounding box center [660, 270] width 130 height 10
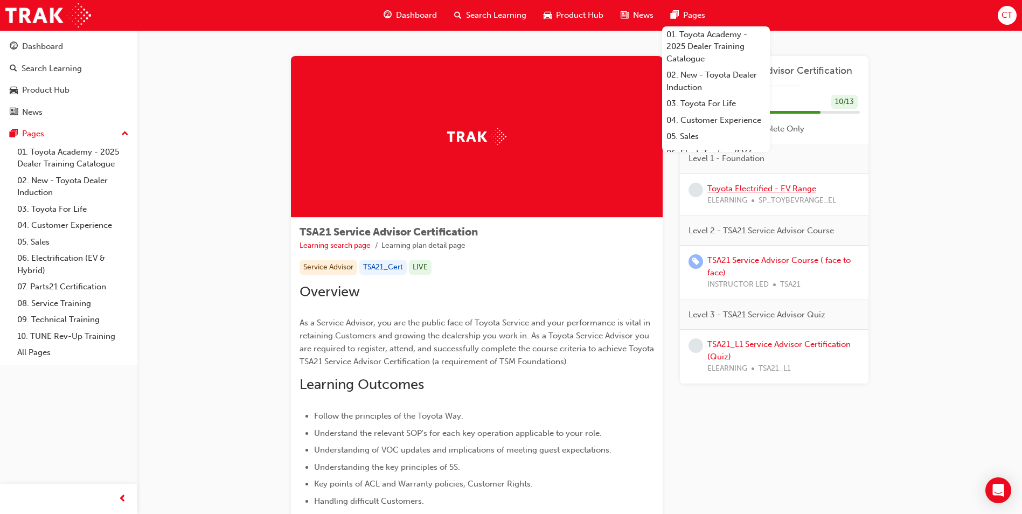
click at [732, 190] on link "Toyota Electrified - EV Range" at bounding box center [761, 189] width 109 height 10
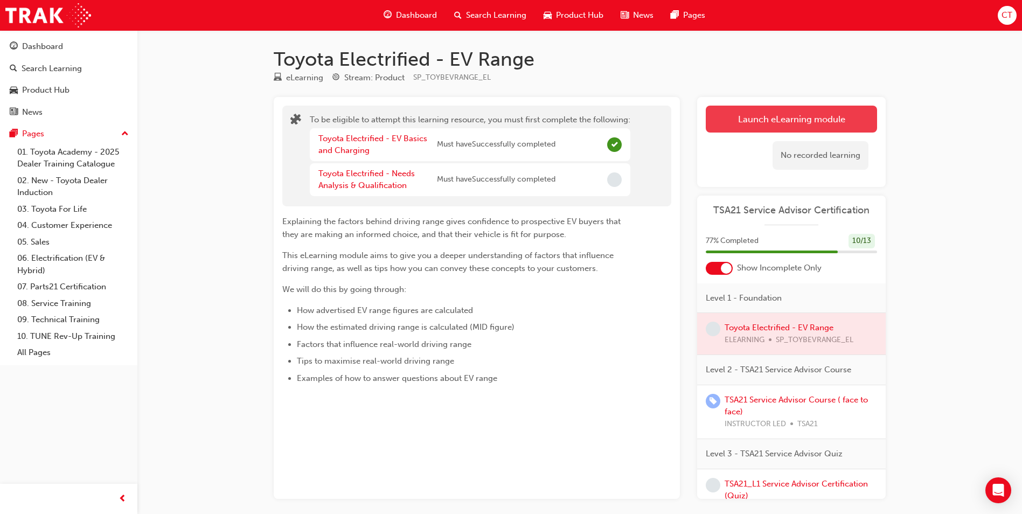
click at [792, 116] on button "Launch eLearning module" at bounding box center [790, 119] width 171 height 27
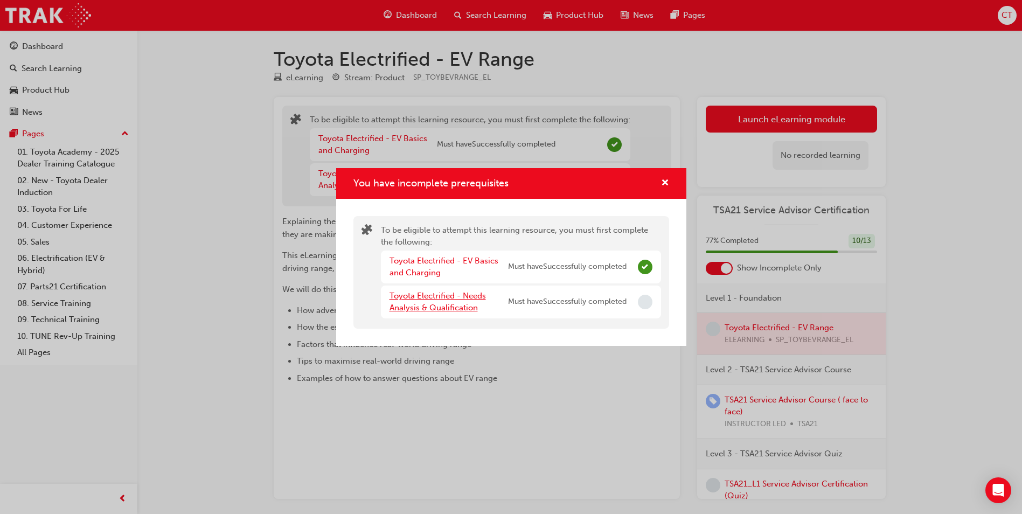
click at [447, 300] on link "Toyota Electrified - Needs Analysis & Qualification" at bounding box center [437, 302] width 96 height 22
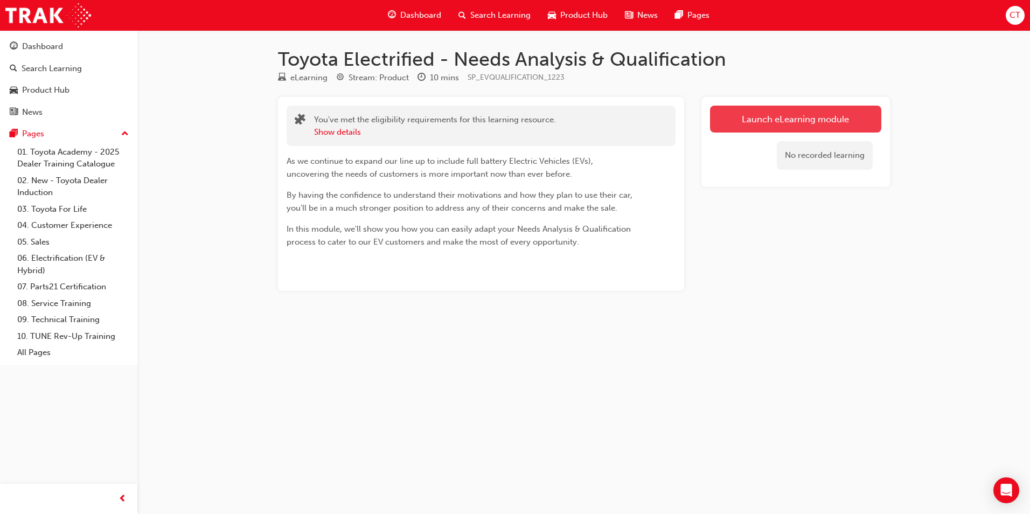
click at [818, 118] on link "Launch eLearning module" at bounding box center [795, 119] width 171 height 27
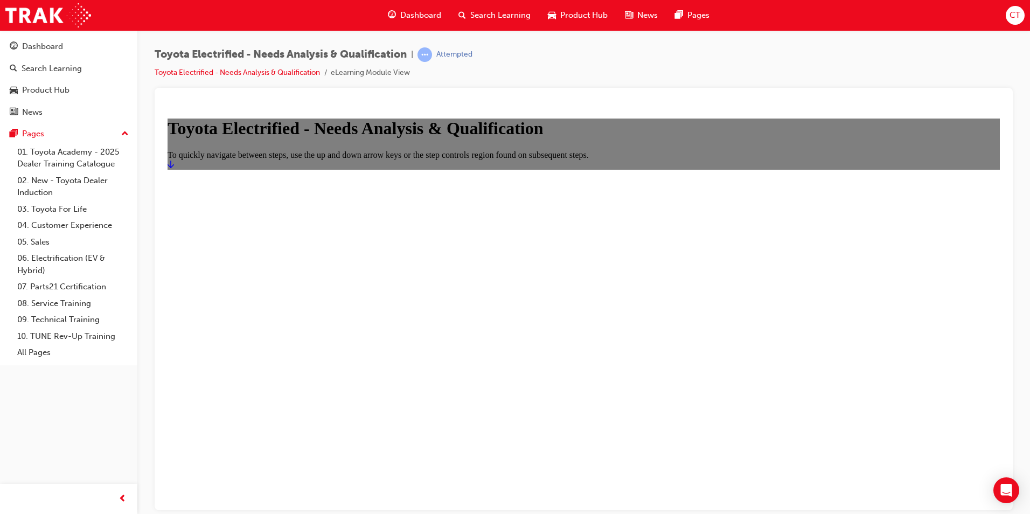
drag, startPoint x: 561, startPoint y: 423, endPoint x: 578, endPoint y: 451, distance: 32.9
click at [565, 169] on main "Toyota Electrified - Needs Analysis & Qualification To quickly navigate between…" at bounding box center [583, 143] width 832 height 51
click at [174, 167] on icon "Start" at bounding box center [170, 164] width 6 height 8
